Goal: Information Seeking & Learning: Understand process/instructions

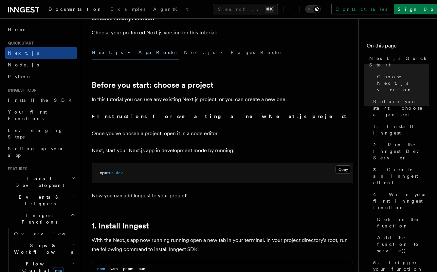
scroll to position [169, 0]
click at [179, 121] on summary "Instructions for creating a new Next.js project" at bounding box center [223, 116] width 262 height 9
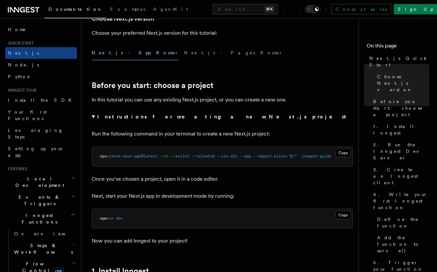
click at [148, 117] on strong "Instructions for creating a new Next.js project" at bounding box center [223, 117] width 252 height 6
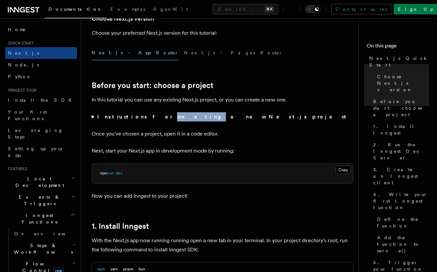
click at [148, 117] on strong "Instructions for creating a new Next.js project" at bounding box center [223, 117] width 252 height 6
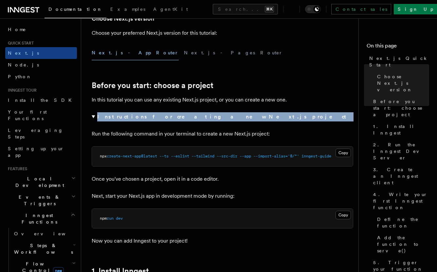
click at [148, 117] on strong "Instructions for creating a new Next.js project" at bounding box center [223, 117] width 252 height 6
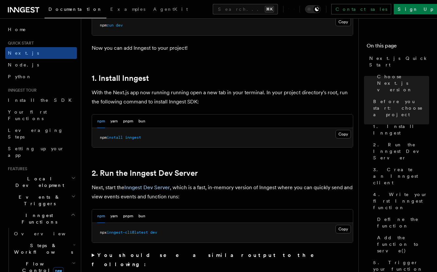
scroll to position [345, 0]
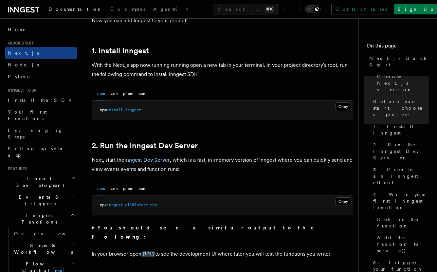
click at [140, 114] on pre "npm install inngest" at bounding box center [222, 111] width 261 height 20
copy article "npm install inngest"
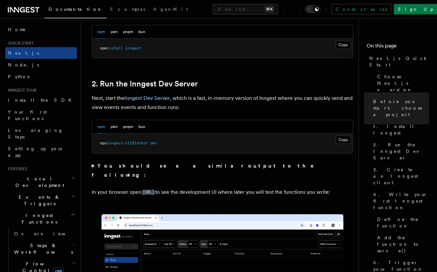
scroll to position [407, 0]
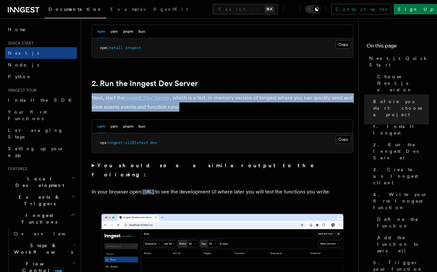
drag, startPoint x: 228, startPoint y: 86, endPoint x: 249, endPoint y: 103, distance: 26.4
click at [249, 103] on p "Next, start the Inngest Dev Server , which is a fast, in-memory version of Inng…" at bounding box center [223, 102] width 262 height 18
drag, startPoint x: 220, startPoint y: 74, endPoint x: 236, endPoint y: 107, distance: 36.8
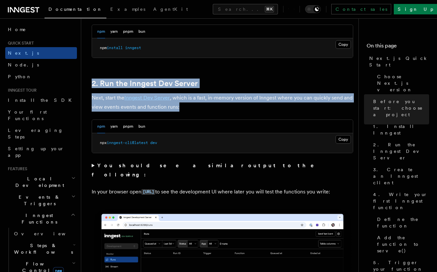
click at [236, 107] on p "Next, start the Inngest Dev Server , which is a fast, in-memory version of Inng…" at bounding box center [223, 102] width 262 height 18
drag, startPoint x: 236, startPoint y: 107, endPoint x: 224, endPoint y: 78, distance: 31.5
drag, startPoint x: 224, startPoint y: 78, endPoint x: 247, endPoint y: 111, distance: 40.5
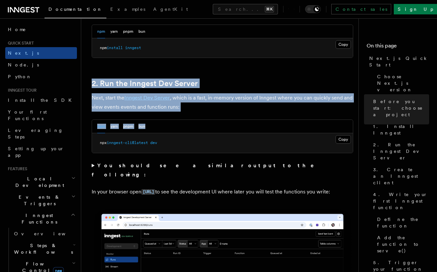
click at [247, 111] on p "Next, start the Inngest Dev Server , which is a fast, in-memory version of Inng…" at bounding box center [223, 102] width 262 height 18
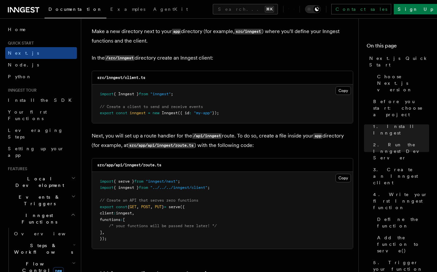
scroll to position [804, 0]
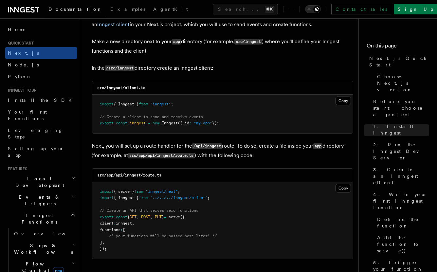
click at [206, 125] on span ""my-app"" at bounding box center [203, 123] width 18 height 5
click at [219, 127] on pre "import { Inngest } from "inngest" ; // Create a client to send and receive even…" at bounding box center [222, 114] width 261 height 39
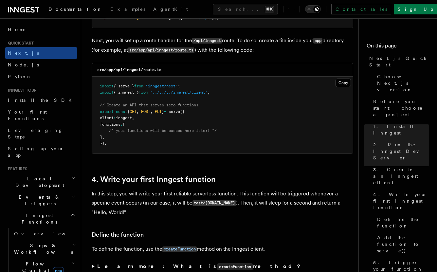
scroll to position [910, 0]
click at [204, 99] on pre "import { serve } from "inngest/next" ; import { inngest } from "../../../innges…" at bounding box center [222, 114] width 261 height 77
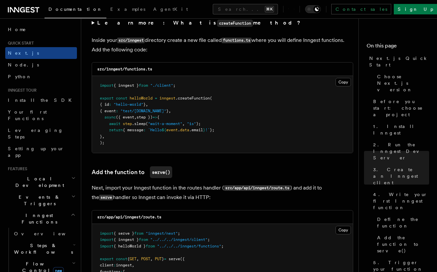
scroll to position [1154, 0]
click at [158, 86] on span ""./client"" at bounding box center [161, 85] width 23 height 5
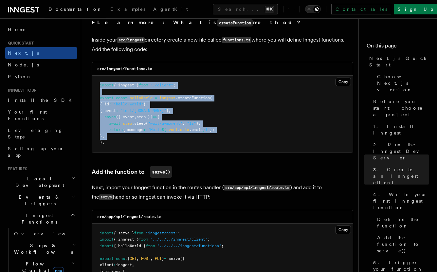
drag, startPoint x: 158, startPoint y: 86, endPoint x: 152, endPoint y: 141, distance: 55.1
click at [152, 141] on pre "import { inngest } from "./client" ; export const helloWorld = inngest .createF…" at bounding box center [222, 114] width 261 height 77
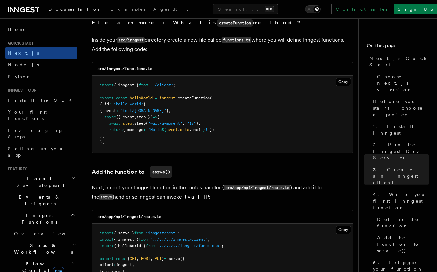
click at [153, 141] on pre "import { inngest } from "./client" ; export const helloWorld = inngest .createF…" at bounding box center [222, 114] width 261 height 77
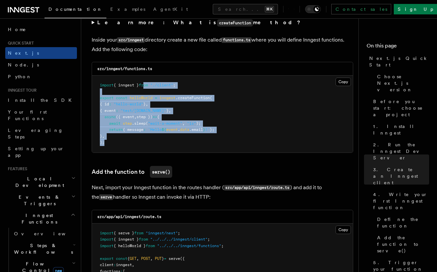
drag, startPoint x: 153, startPoint y: 147, endPoint x: 150, endPoint y: 86, distance: 61.3
click at [150, 86] on pre "import { inngest } from "./client" ; export const helloWorld = inngest .createF…" at bounding box center [222, 114] width 261 height 77
click at [148, 86] on span "from" at bounding box center [143, 85] width 9 height 5
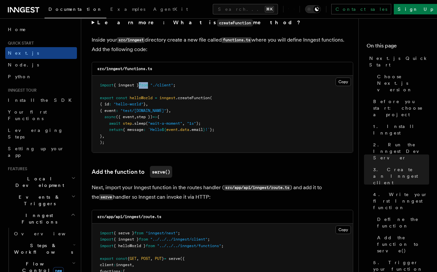
click at [148, 86] on span "from" at bounding box center [143, 85] width 9 height 5
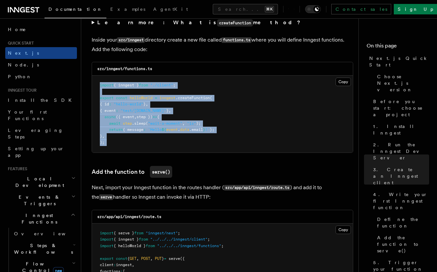
drag, startPoint x: 150, startPoint y: 86, endPoint x: 137, endPoint y: 151, distance: 66.6
click at [137, 151] on pre "import { inngest } from "./client" ; export const helloWorld = inngest .createF…" at bounding box center [222, 114] width 261 height 77
click at [156, 138] on pre "import { inngest } from "./client" ; export const helloWorld = inngest .createF…" at bounding box center [222, 114] width 261 height 77
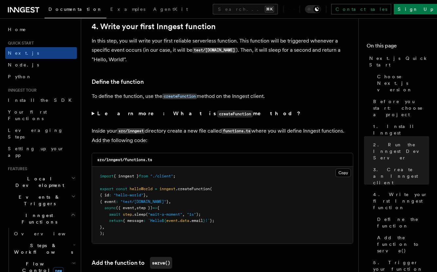
scroll to position [1062, 0]
drag, startPoint x: 215, startPoint y: 122, endPoint x: 228, endPoint y: 146, distance: 27.3
click at [228, 145] on p "Inside your src/inngest directory create a new file called functions.ts where y…" at bounding box center [223, 136] width 262 height 19
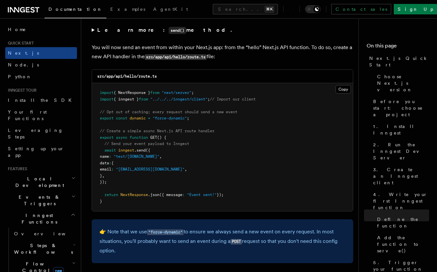
scroll to position [3417, 0]
click at [187, 119] on span ""force-dynamic"" at bounding box center [170, 117] width 34 height 5
copy code "export const dynamic = "force-dynamic" ;"
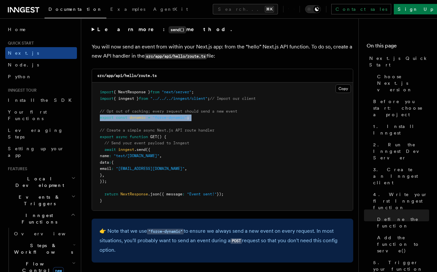
click at [208, 128] on pre "import { NextResponse } from "next/server" ; import { inngest } from "../../../…" at bounding box center [222, 147] width 261 height 128
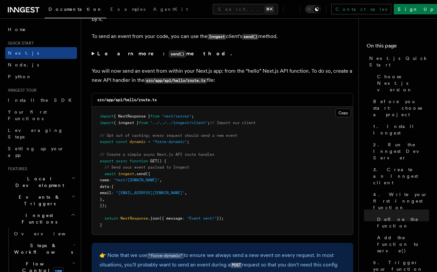
scroll to position [3393, 0]
click at [148, 118] on span "{ NextResponse }" at bounding box center [132, 116] width 37 height 5
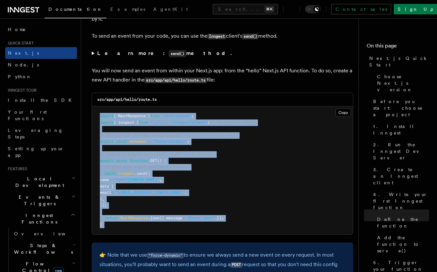
drag, startPoint x: 148, startPoint y: 121, endPoint x: 141, endPoint y: 228, distance: 107.7
click at [141, 228] on pre "import { NextResponse } from "next/server" ; import { inngest } from "../../../…" at bounding box center [222, 170] width 261 height 128
copy code "import { NextResponse } from "next/server" ; import { inngest } from "../../../…"
click at [165, 208] on pre "import { NextResponse } from "next/server" ; import { inngest } from "../../../…" at bounding box center [222, 170] width 261 height 128
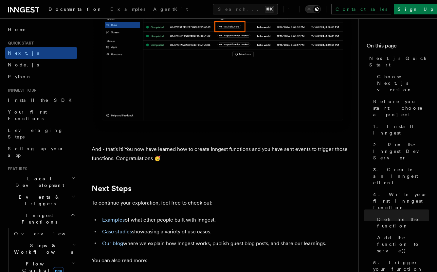
scroll to position [4142, 0]
